Goal: Information Seeking & Learning: Learn about a topic

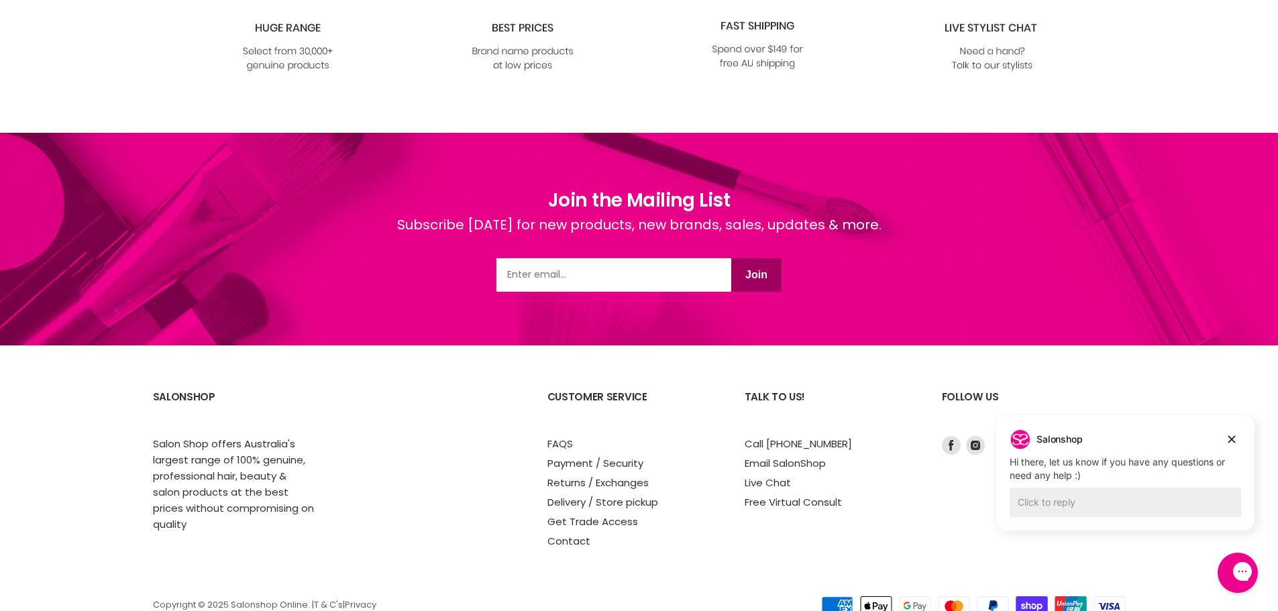
scroll to position [1891, 0]
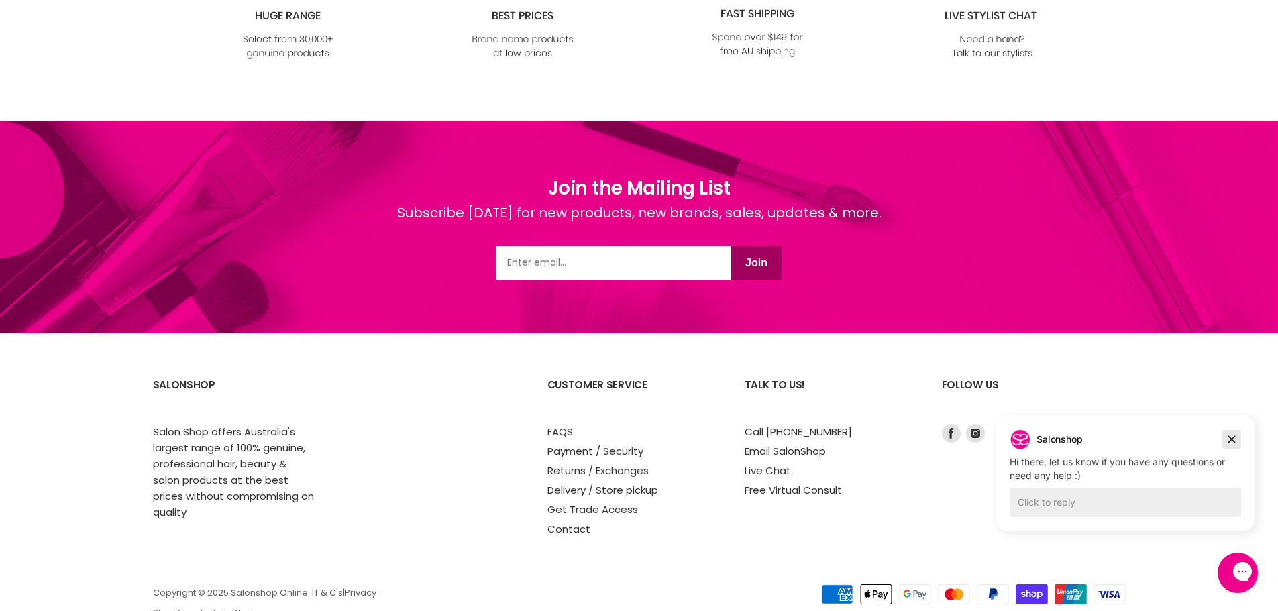
click at [1230, 435] on icon "Dismiss campaign" at bounding box center [1231, 439] width 13 height 16
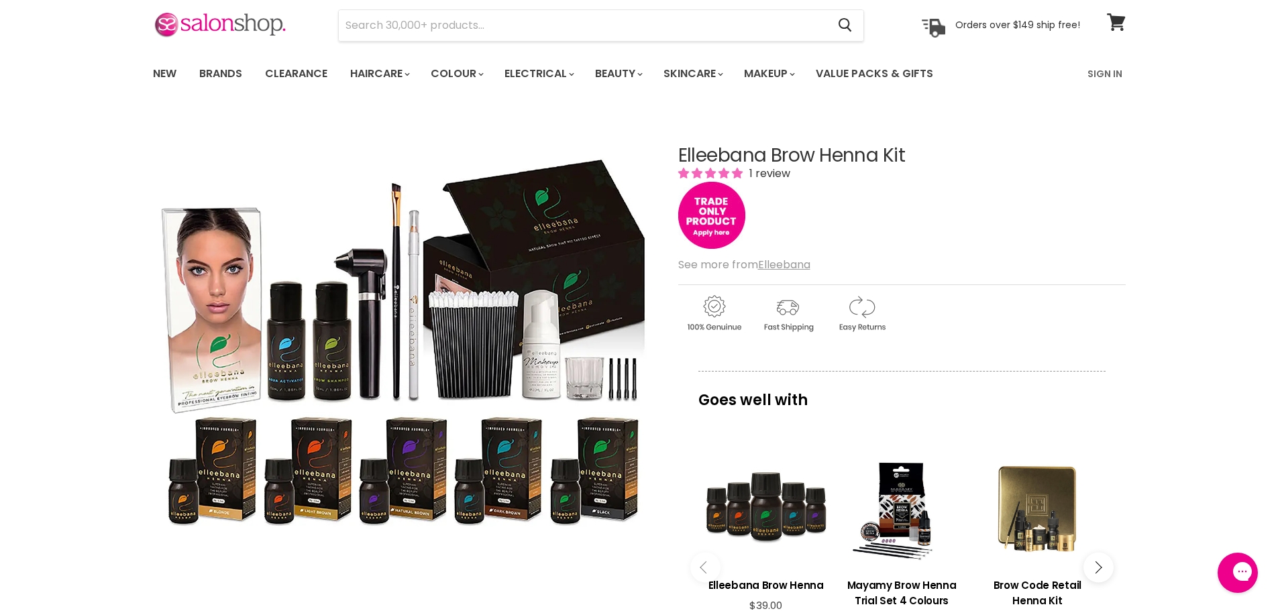
scroll to position [134, 0]
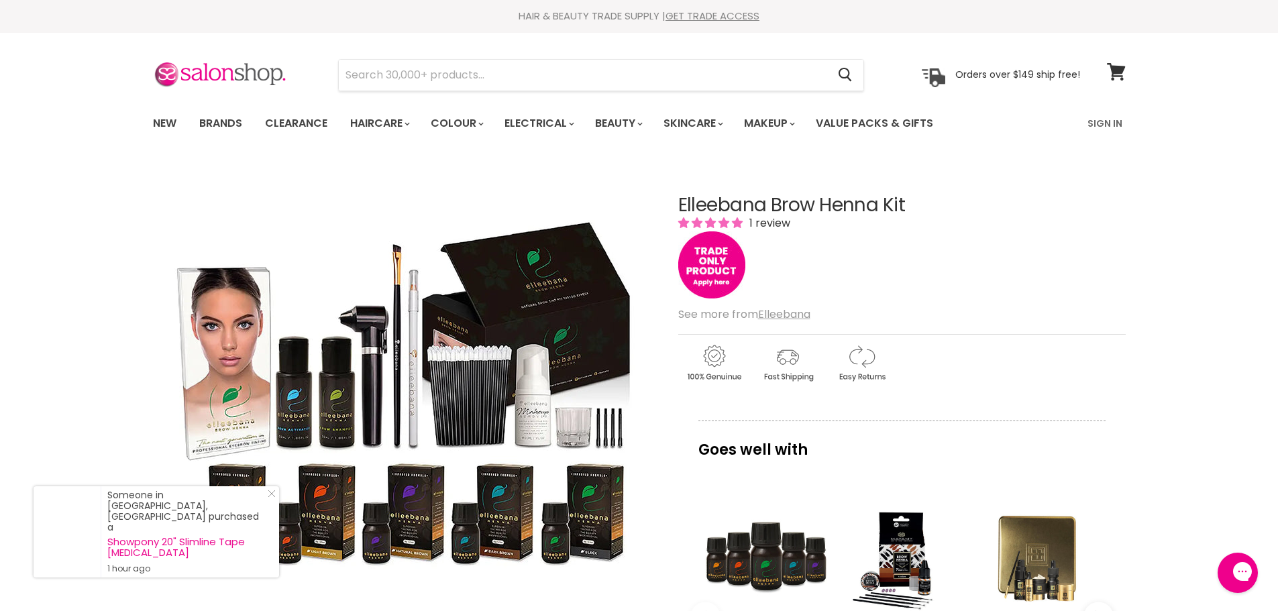
scroll to position [0, 0]
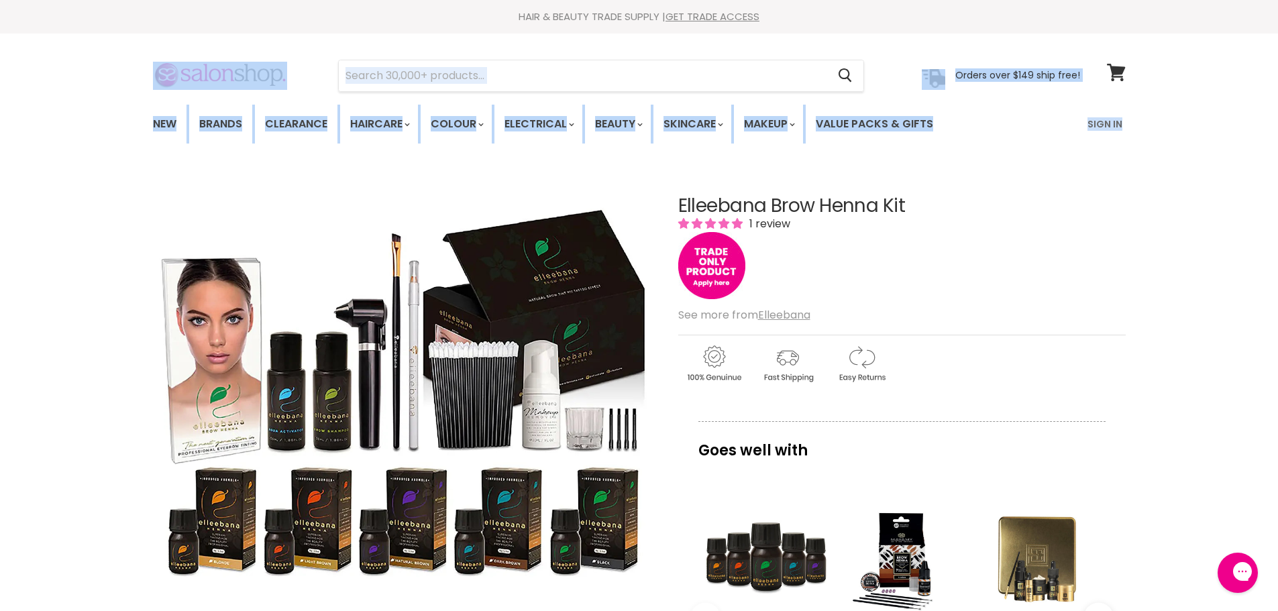
drag, startPoint x: 87, startPoint y: 95, endPoint x: 317, endPoint y: 170, distance: 242.3
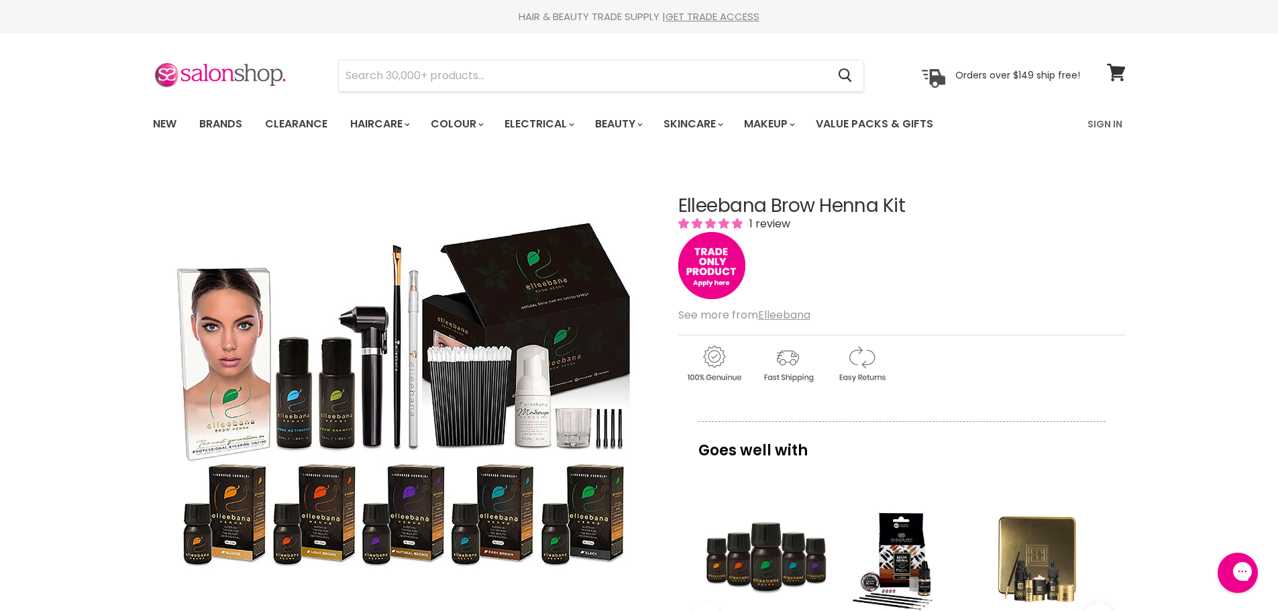
drag, startPoint x: 677, startPoint y: 201, endPoint x: 959, endPoint y: 196, distance: 282.5
click at [959, 196] on article "Click or scroll to zoom Tap or pinch to zoom Elleebana Brow Henna Kit 1 review" at bounding box center [639, 594] width 973 height 864
click at [931, 207] on h1 "Elleebana Brow Henna Kit" at bounding box center [901, 206] width 447 height 21
drag, startPoint x: 908, startPoint y: 205, endPoint x: 657, endPoint y: 218, distance: 250.6
click at [657, 218] on article "Click or scroll to zoom Tap or pinch to zoom Elleebana Brow Henna Kit 1 review" at bounding box center [639, 594] width 973 height 864
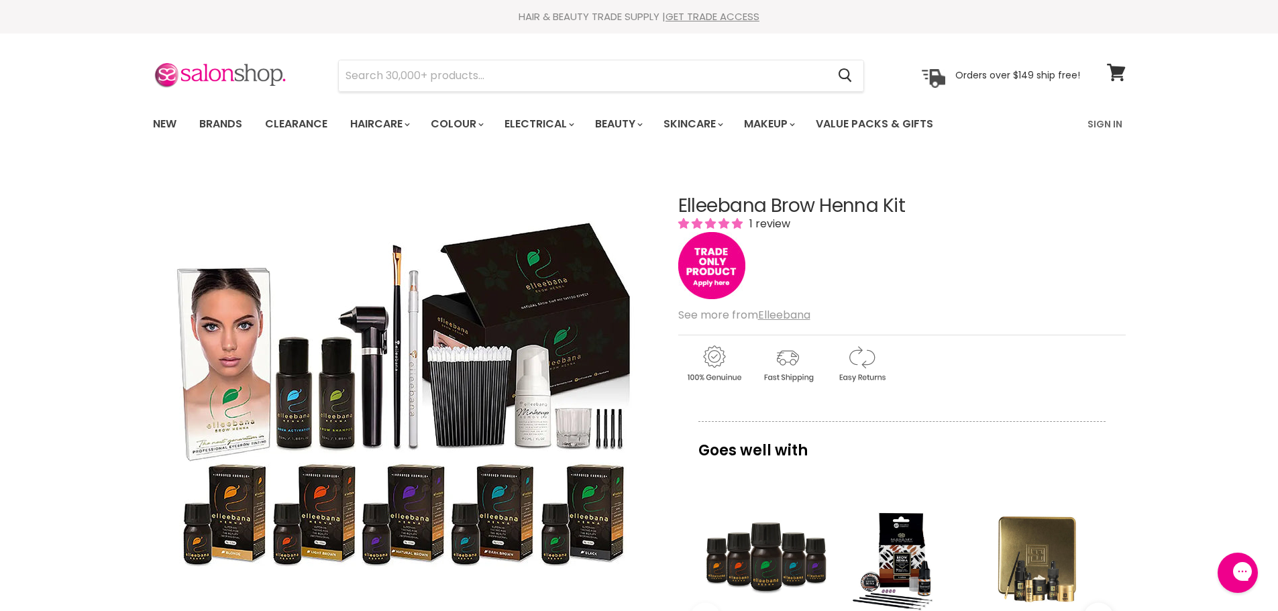
click at [682, 197] on h1 "Elleebana Brow Henna Kit" at bounding box center [901, 206] width 447 height 21
drag, startPoint x: 676, startPoint y: 205, endPoint x: 947, endPoint y: 183, distance: 271.2
click at [947, 183] on article "Click or scroll to zoom Tap or pinch to zoom Elleebana Brow Henna Kit 1 review" at bounding box center [639, 594] width 973 height 864
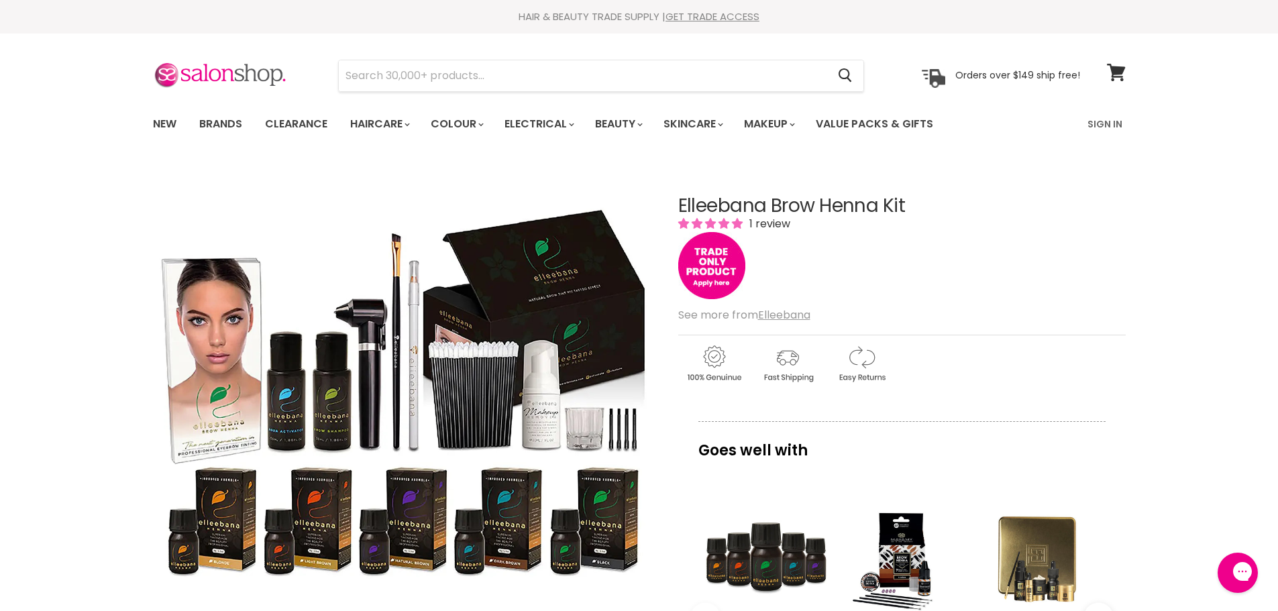
drag, startPoint x: 922, startPoint y: 198, endPoint x: 634, endPoint y: 225, distance: 289.8
click at [634, 225] on article "Click or scroll to zoom Tap or pinch to zoom Elleebana Brow Henna Kit 1 review" at bounding box center [639, 594] width 973 height 864
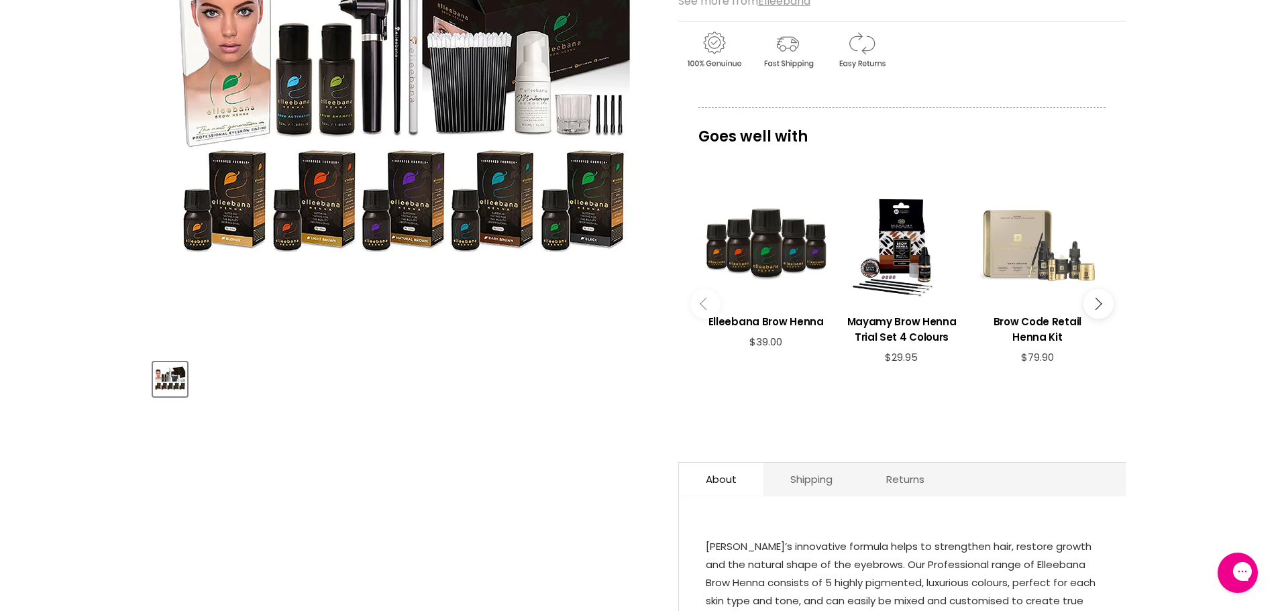
scroll to position [335, 0]
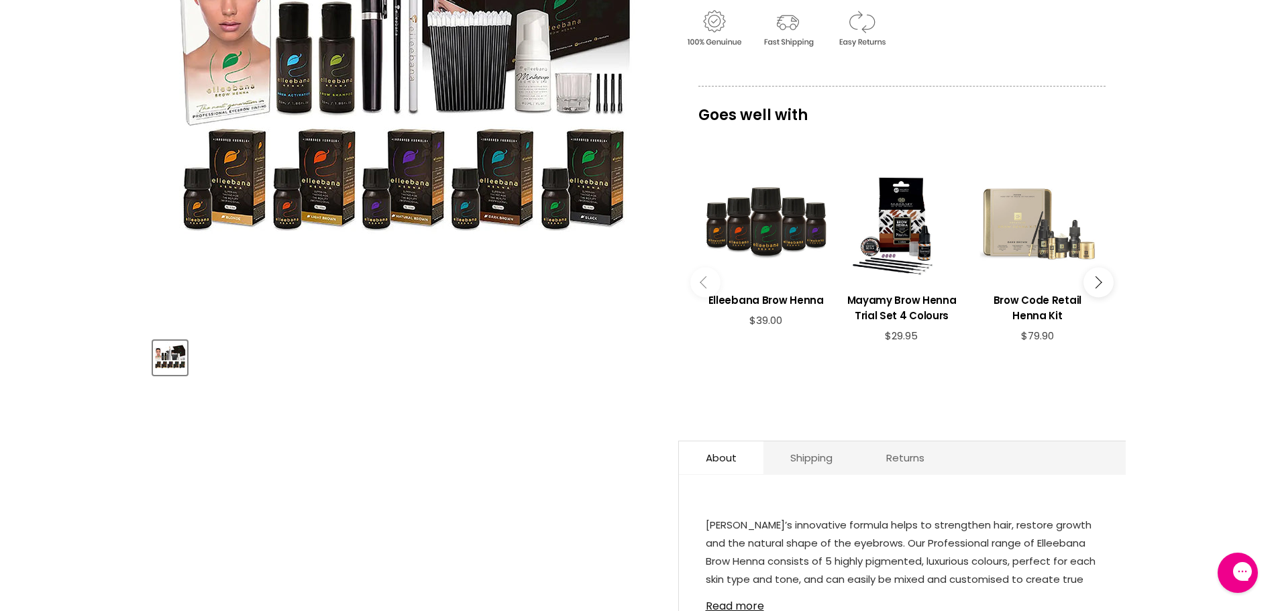
click at [1022, 215] on div "Main content" at bounding box center [1037, 221] width 122 height 122
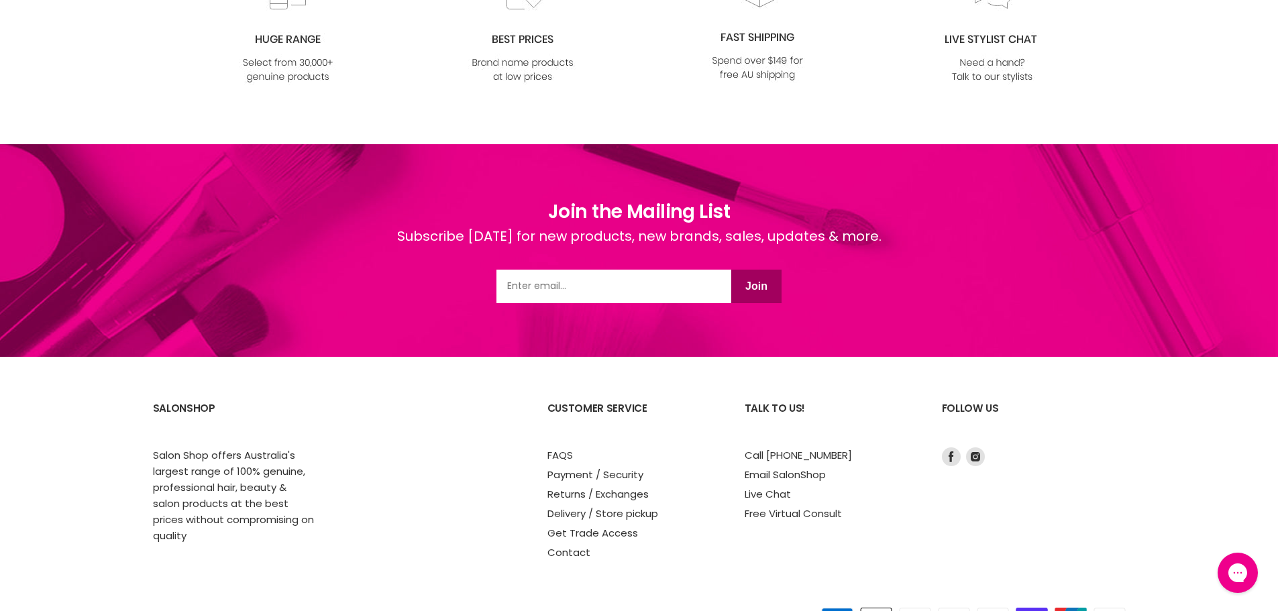
scroll to position [1891, 0]
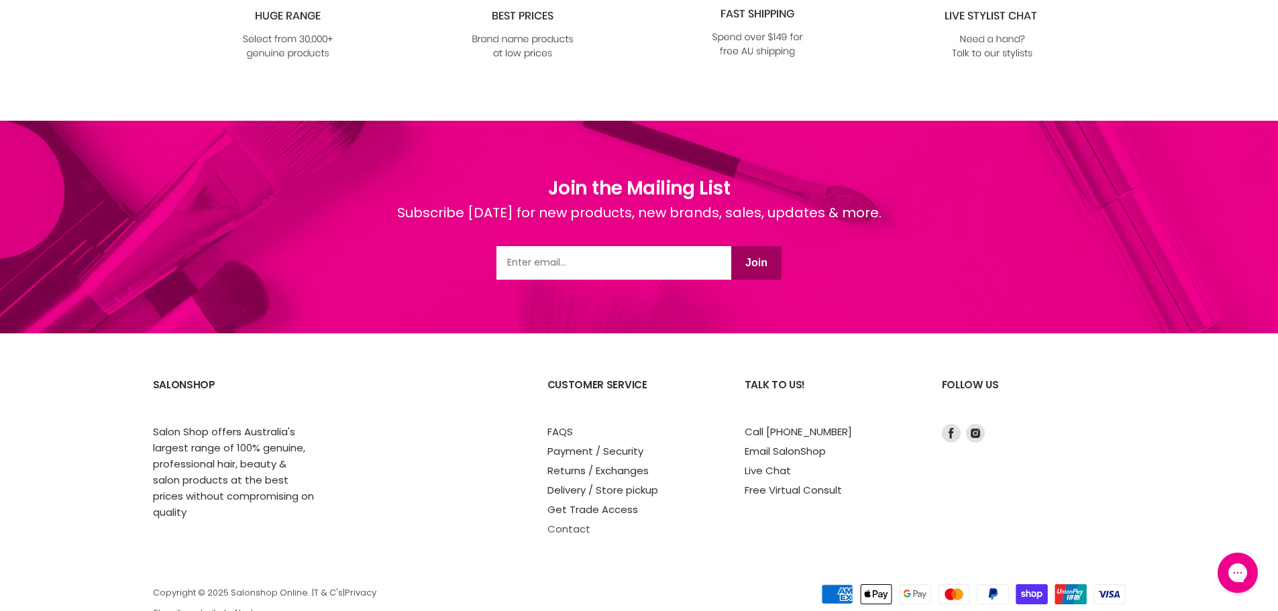
click at [567, 522] on link "Contact" at bounding box center [568, 529] width 43 height 14
